Goal: Navigation & Orientation: Find specific page/section

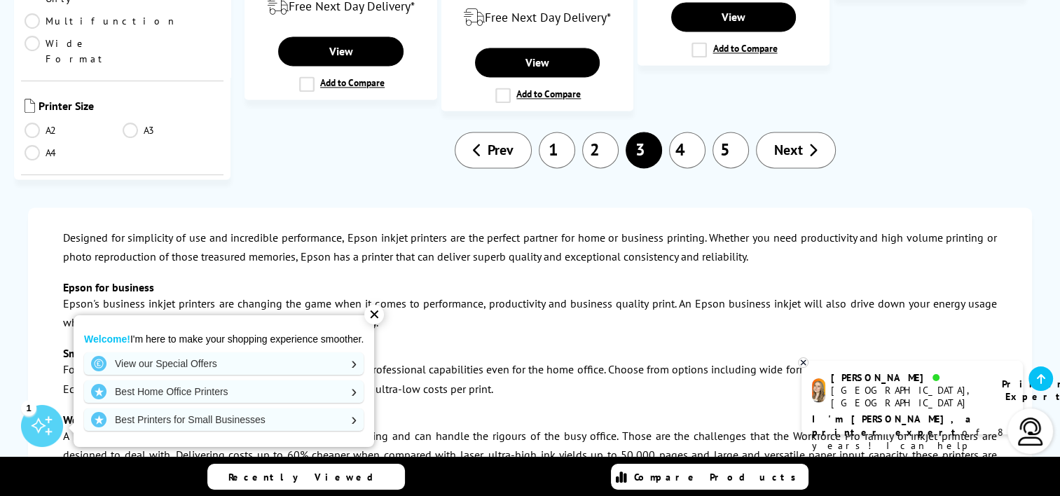
scroll to position [2032, 0]
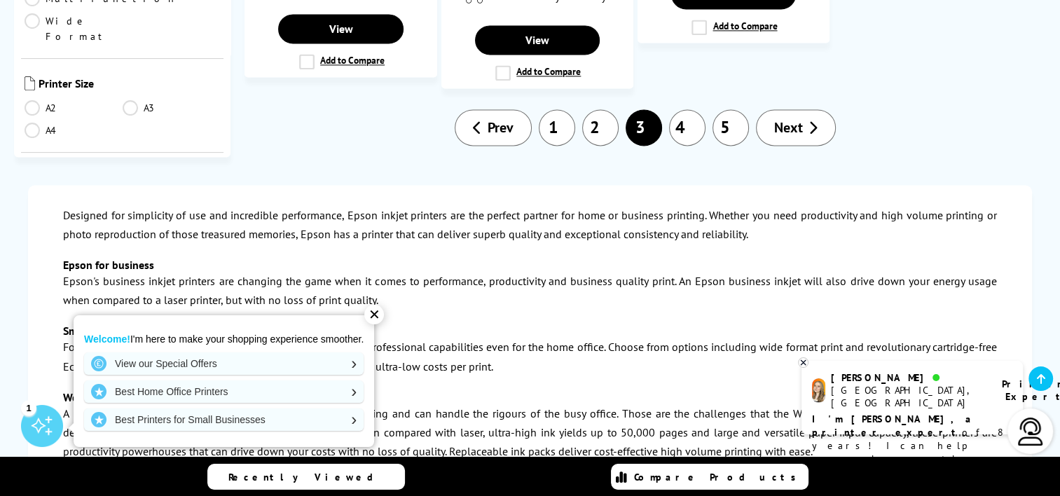
click at [776, 118] on span "Next" at bounding box center [788, 127] width 29 height 18
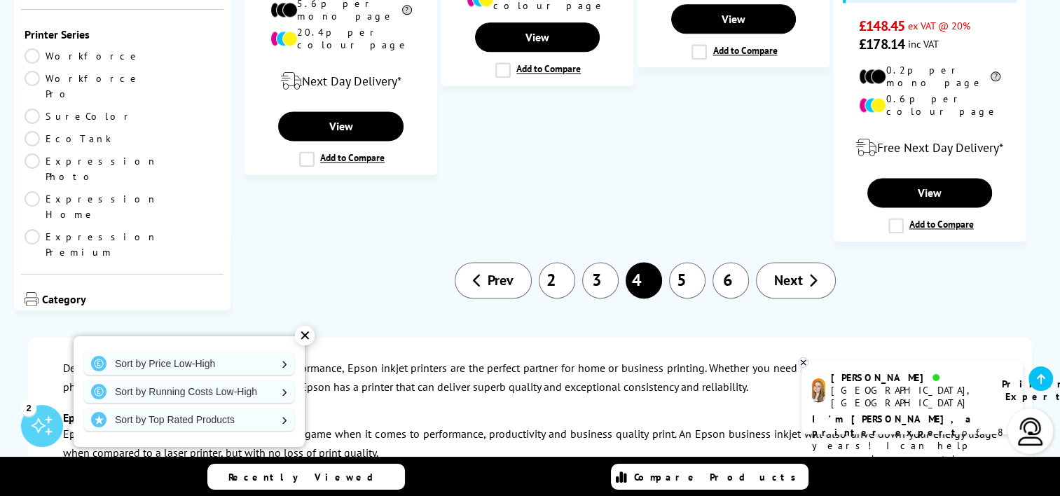
scroll to position [1892, 0]
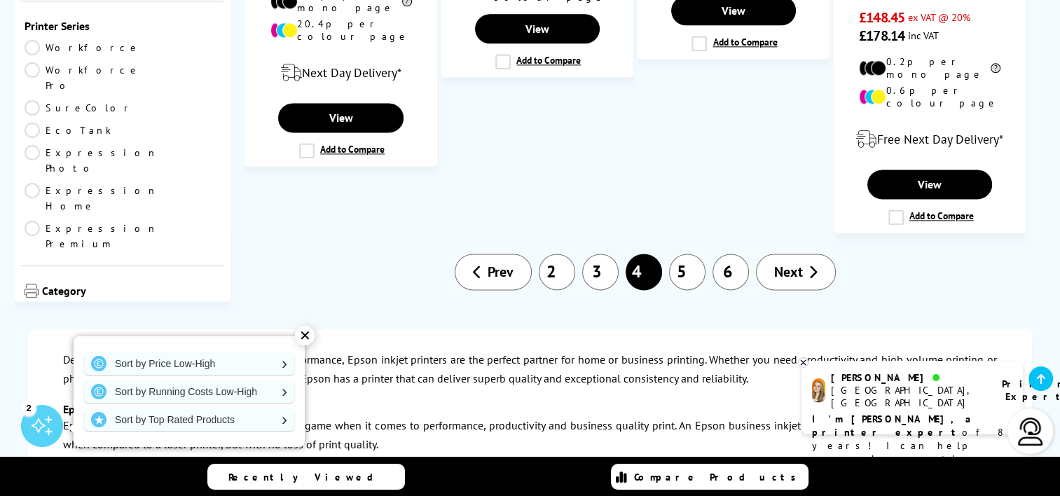
click at [779, 263] on span "Next" at bounding box center [788, 272] width 29 height 18
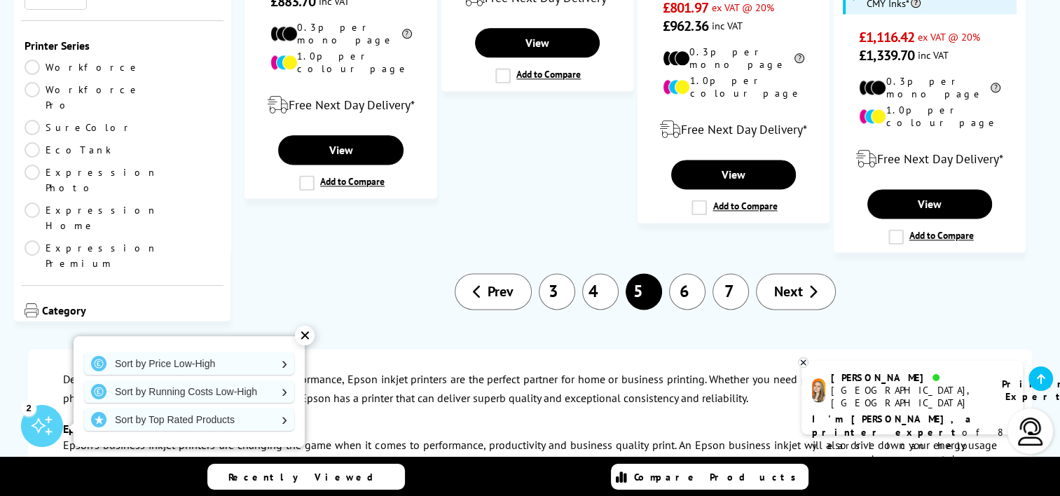
scroll to position [1822, 0]
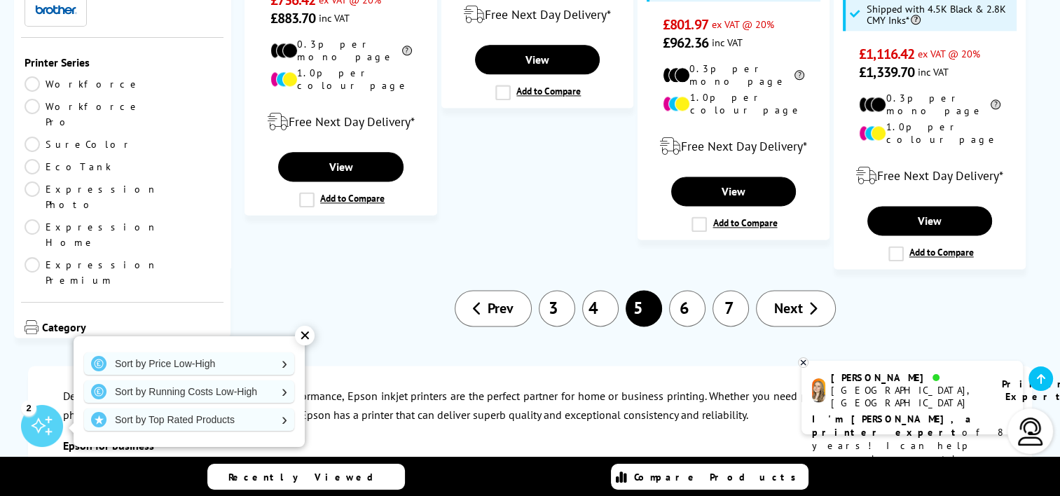
click at [791, 299] on span "Next" at bounding box center [788, 308] width 29 height 18
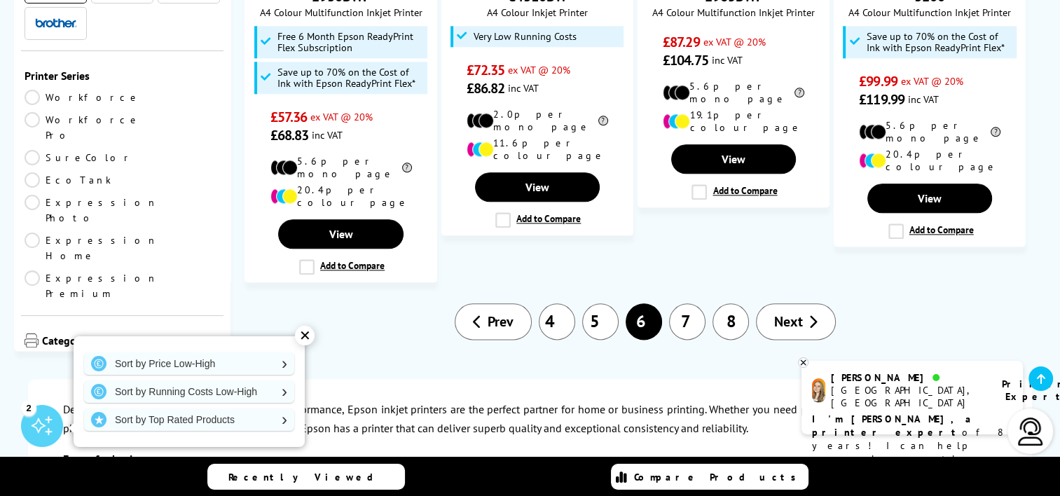
scroll to position [1682, 0]
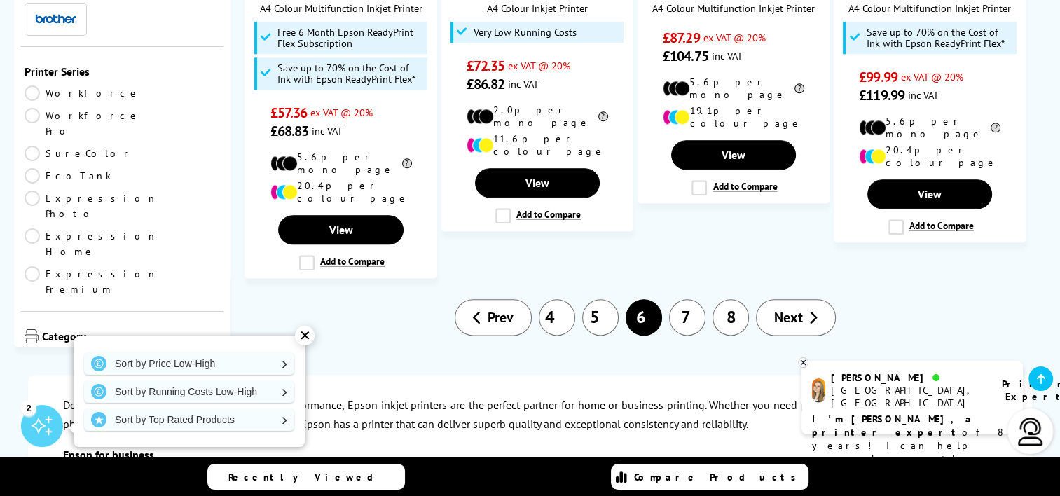
click at [791, 308] on span "Next" at bounding box center [788, 317] width 29 height 18
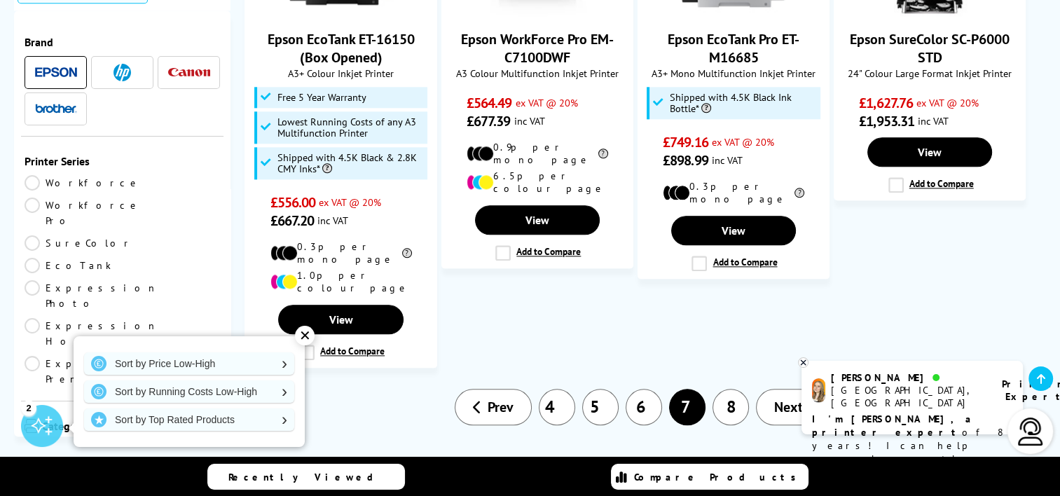
scroll to position [1611, 0]
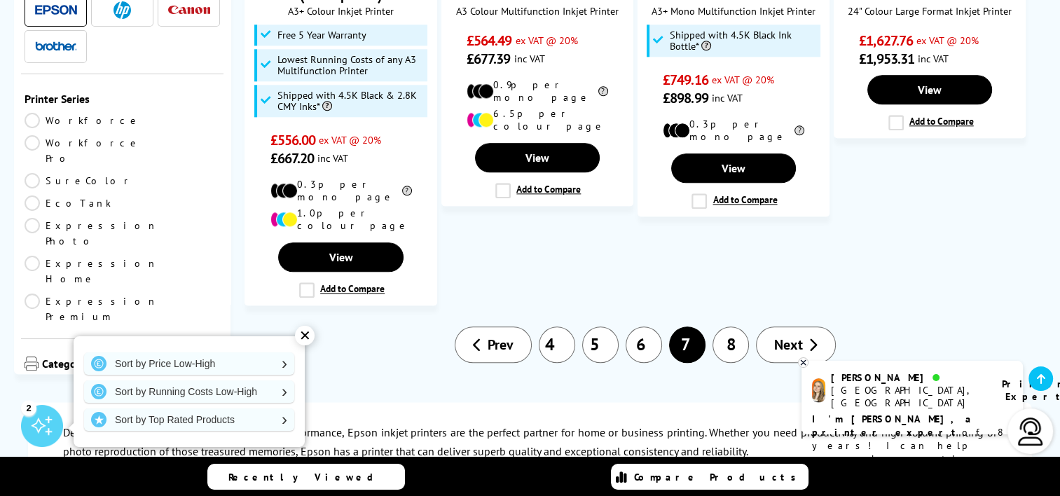
click at [727, 326] on link "8" at bounding box center [731, 344] width 36 height 36
